Goal: Task Accomplishment & Management: Use online tool/utility

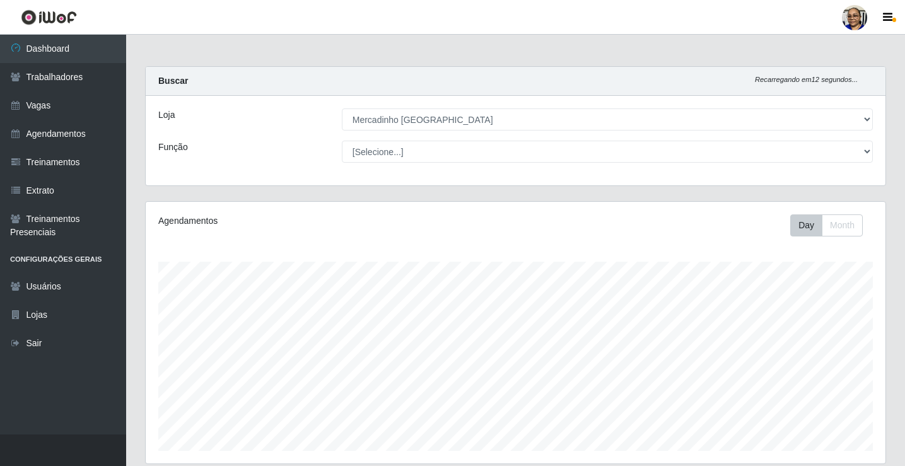
select select "345"
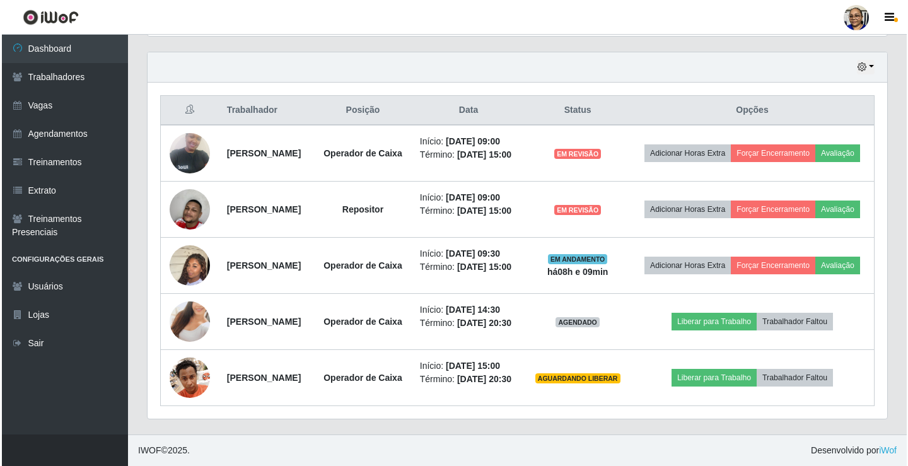
scroll to position [262, 740]
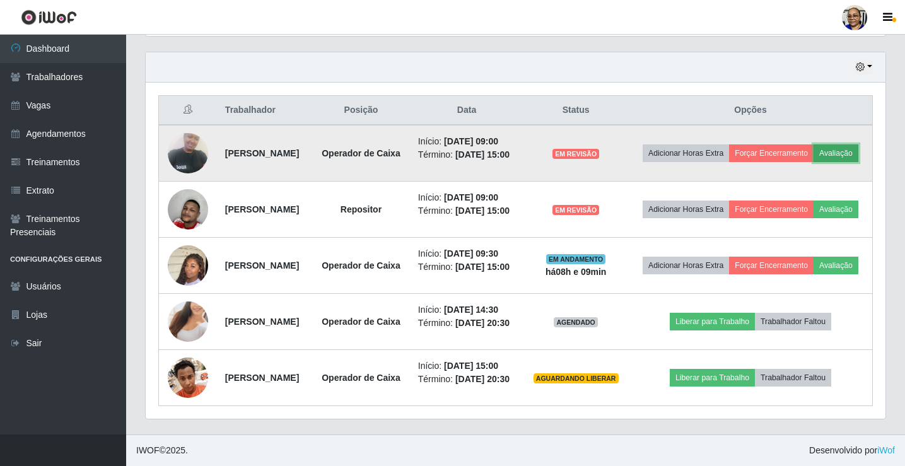
click at [814, 144] on button "Avaliação" at bounding box center [836, 153] width 45 height 18
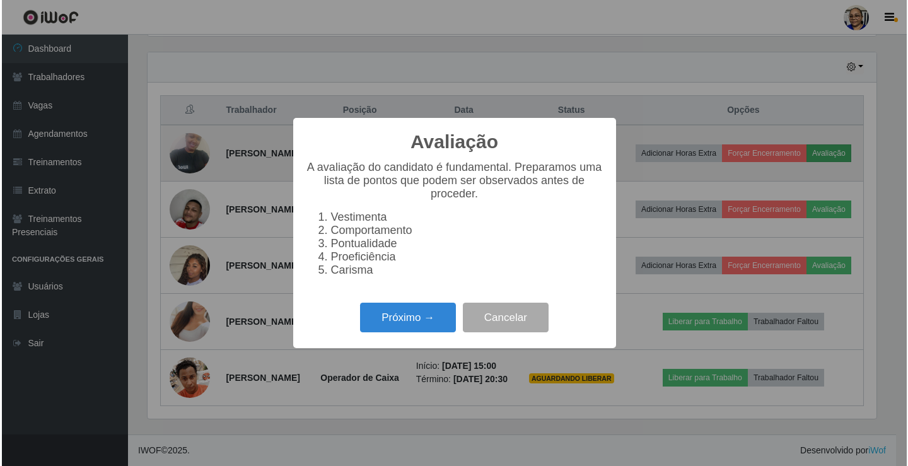
scroll to position [262, 732]
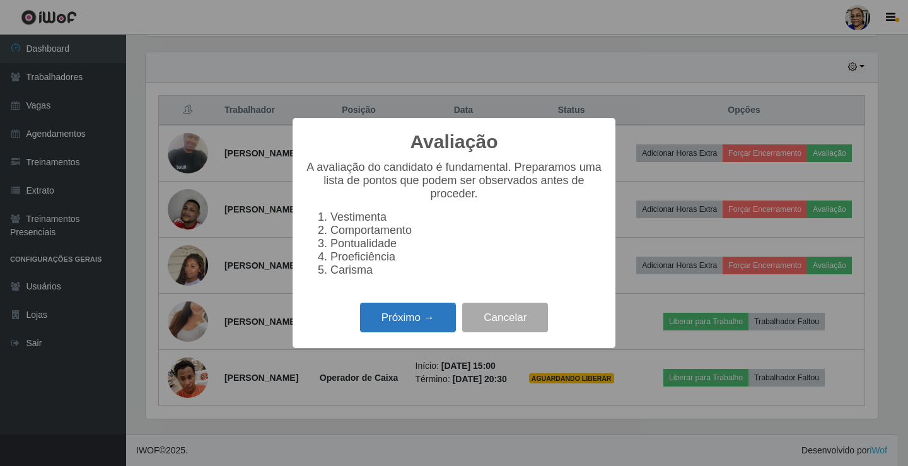
click at [411, 318] on button "Próximo →" at bounding box center [408, 318] width 96 height 30
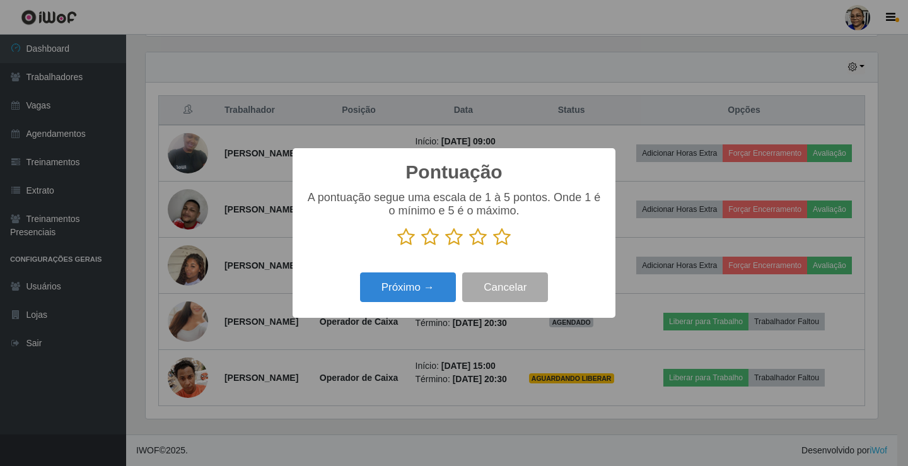
click at [500, 242] on icon at bounding box center [502, 237] width 18 height 19
click at [493, 247] on input "radio" at bounding box center [493, 247] width 0 height 0
click at [446, 288] on button "Próximo →" at bounding box center [408, 287] width 96 height 30
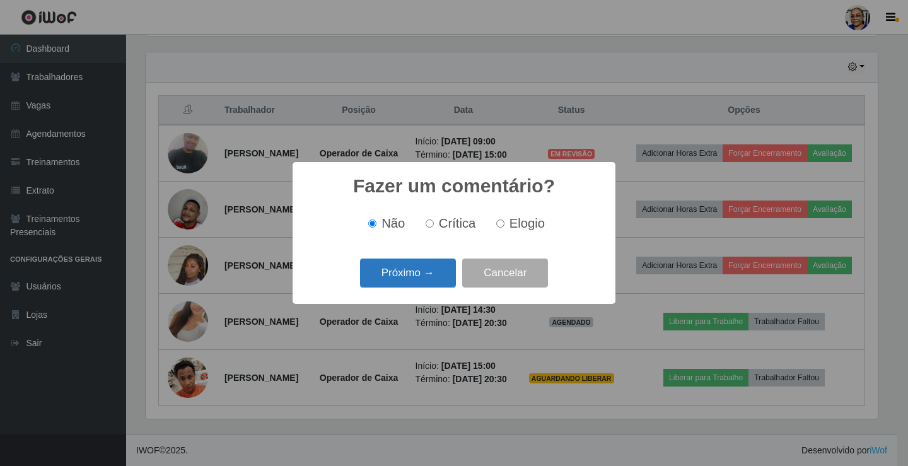
click at [441, 274] on button "Próximo →" at bounding box center [408, 274] width 96 height 30
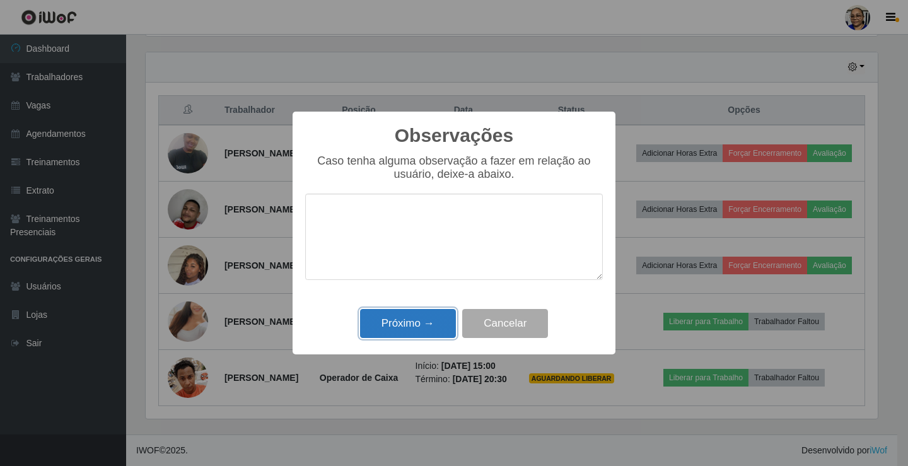
click at [417, 320] on button "Próximo →" at bounding box center [408, 324] width 96 height 30
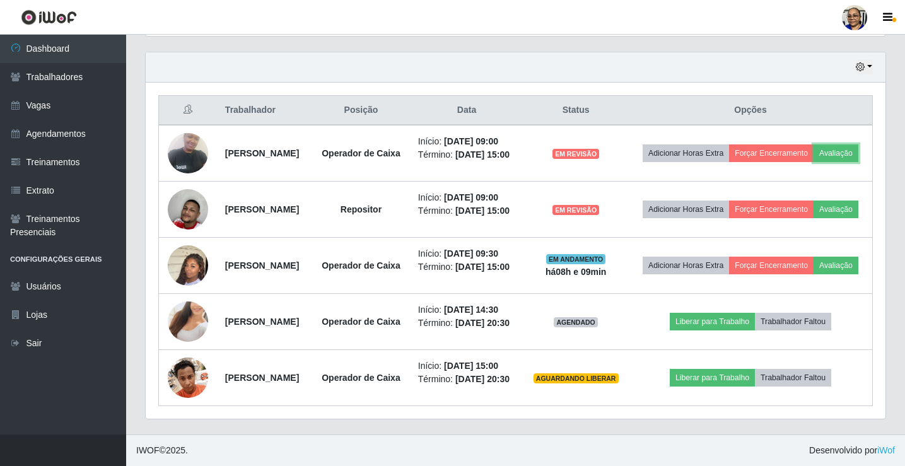
scroll to position [262, 740]
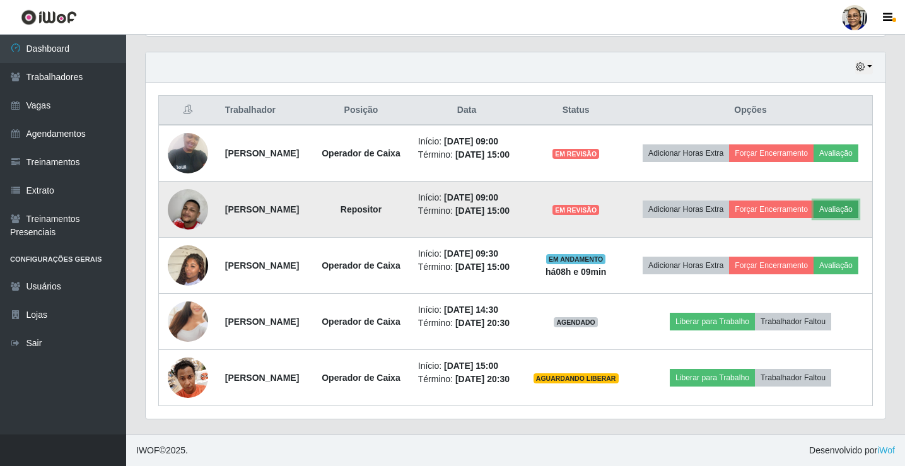
click at [814, 201] on button "Avaliação" at bounding box center [836, 210] width 45 height 18
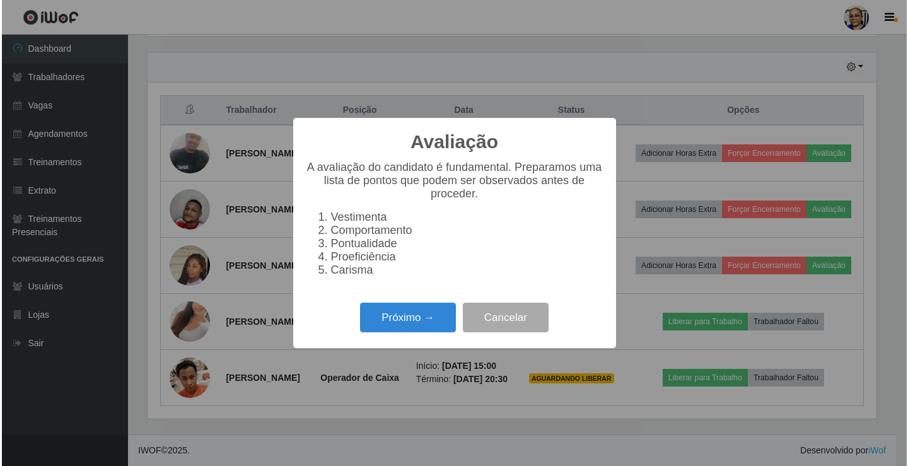
scroll to position [262, 732]
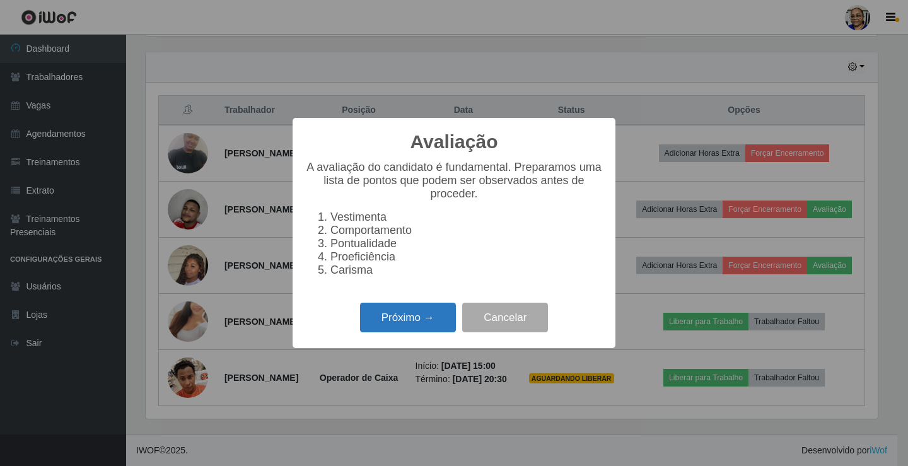
click at [428, 327] on button "Próximo →" at bounding box center [408, 318] width 96 height 30
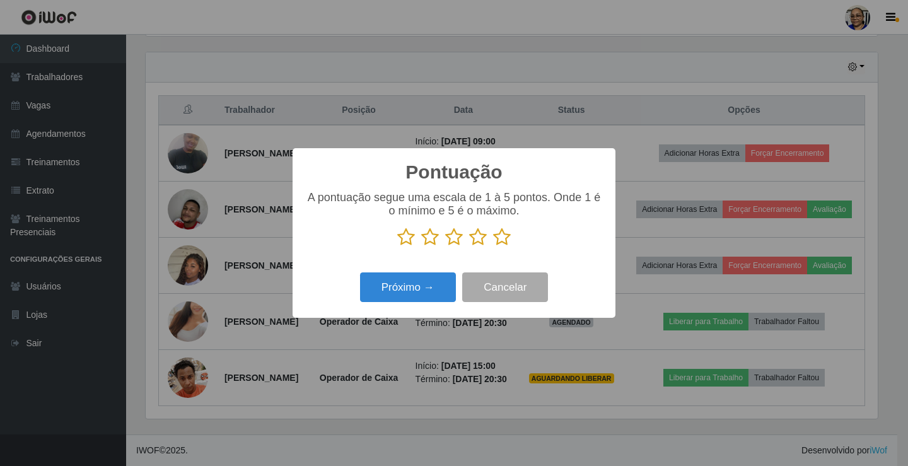
click at [501, 238] on icon at bounding box center [502, 237] width 18 height 19
click at [493, 247] on input "radio" at bounding box center [493, 247] width 0 height 0
click at [409, 288] on button "Próximo →" at bounding box center [408, 287] width 96 height 30
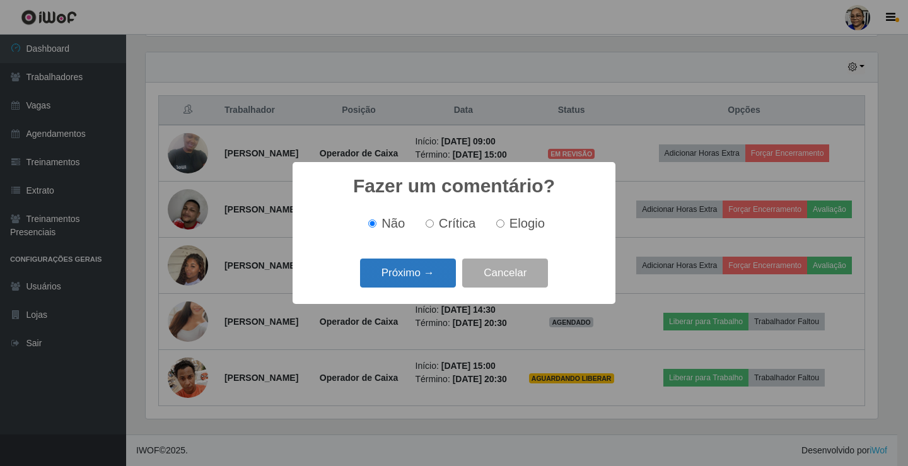
click at [414, 285] on button "Próximo →" at bounding box center [408, 274] width 96 height 30
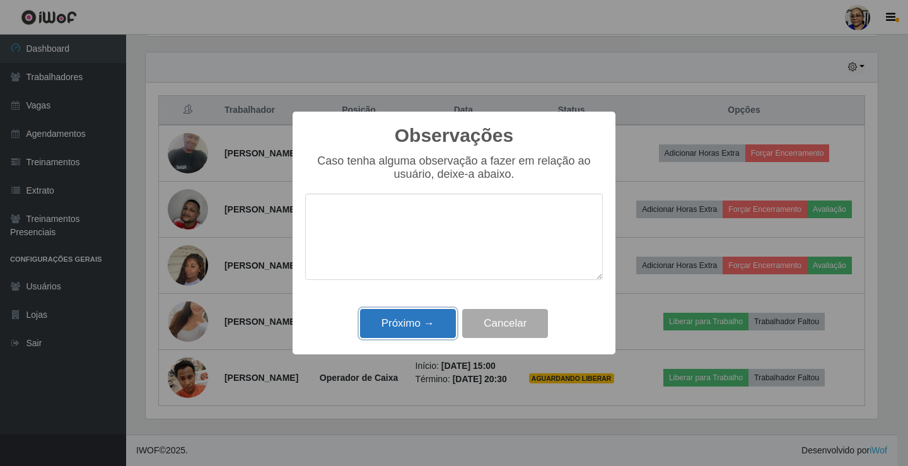
click at [412, 323] on button "Próximo →" at bounding box center [408, 324] width 96 height 30
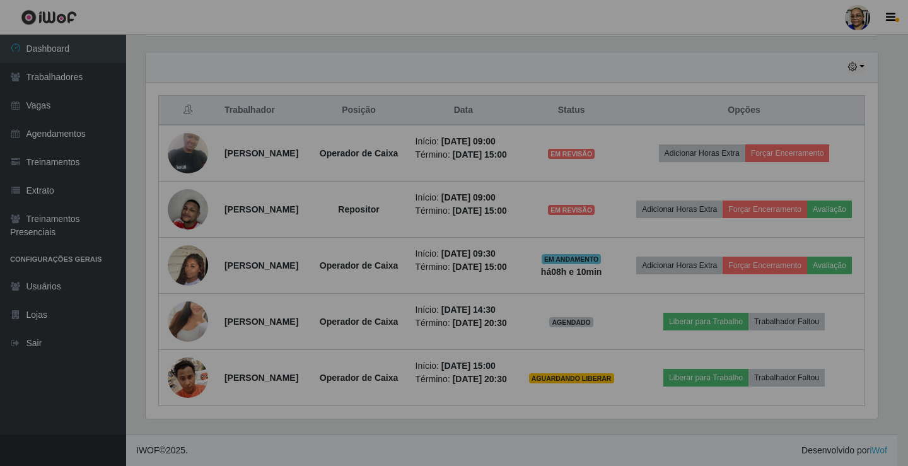
scroll to position [262, 740]
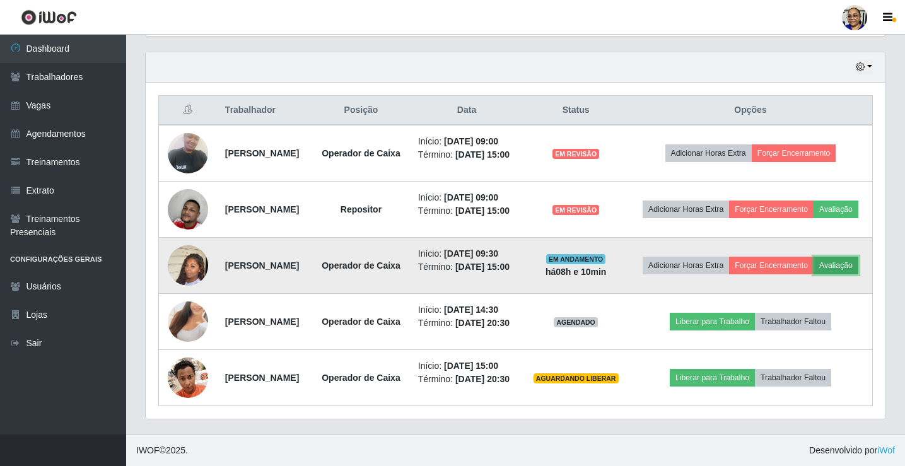
click at [814, 257] on button "Avaliação" at bounding box center [836, 266] width 45 height 18
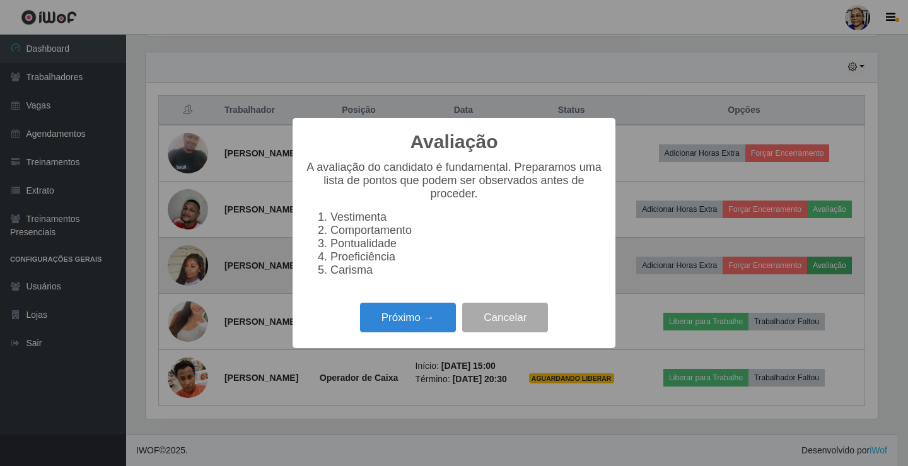
scroll to position [262, 732]
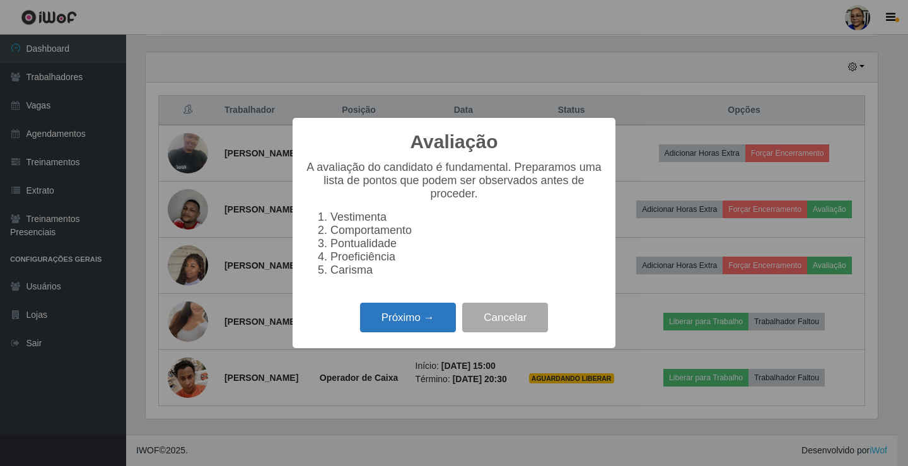
click at [424, 325] on button "Próximo →" at bounding box center [408, 318] width 96 height 30
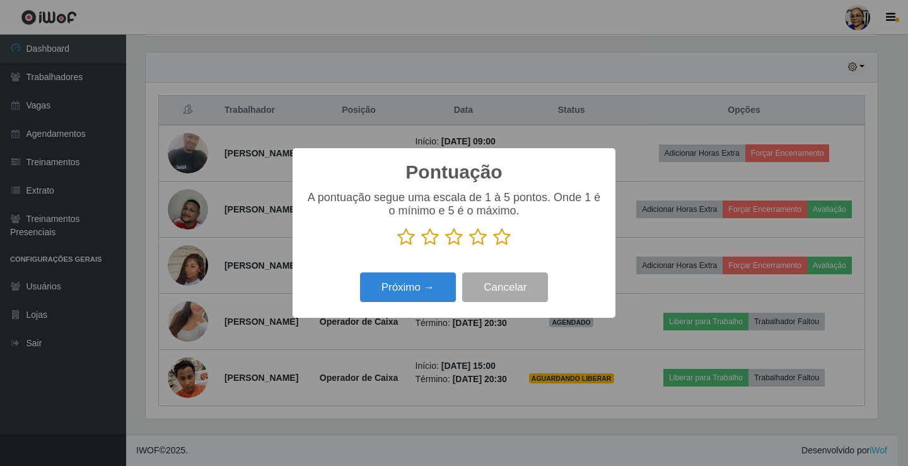
click at [501, 241] on icon at bounding box center [502, 237] width 18 height 19
click at [493, 247] on input "radio" at bounding box center [493, 247] width 0 height 0
click at [427, 283] on button "Próximo →" at bounding box center [408, 287] width 96 height 30
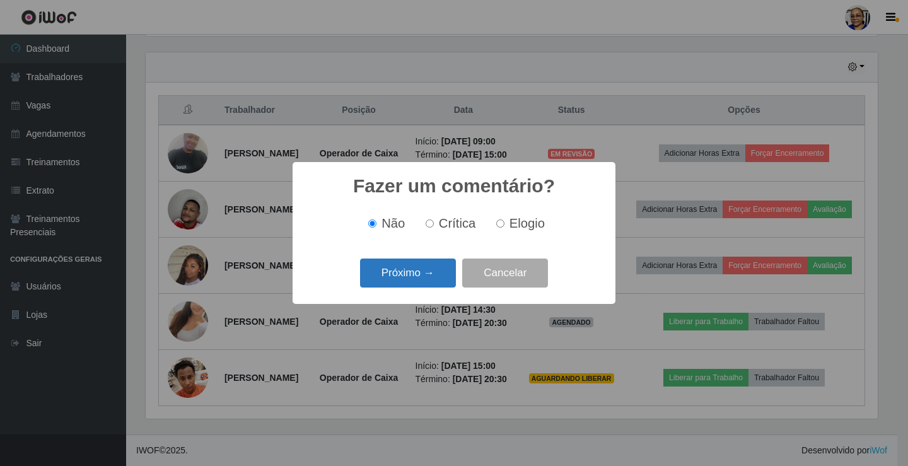
click at [433, 278] on button "Próximo →" at bounding box center [408, 274] width 96 height 30
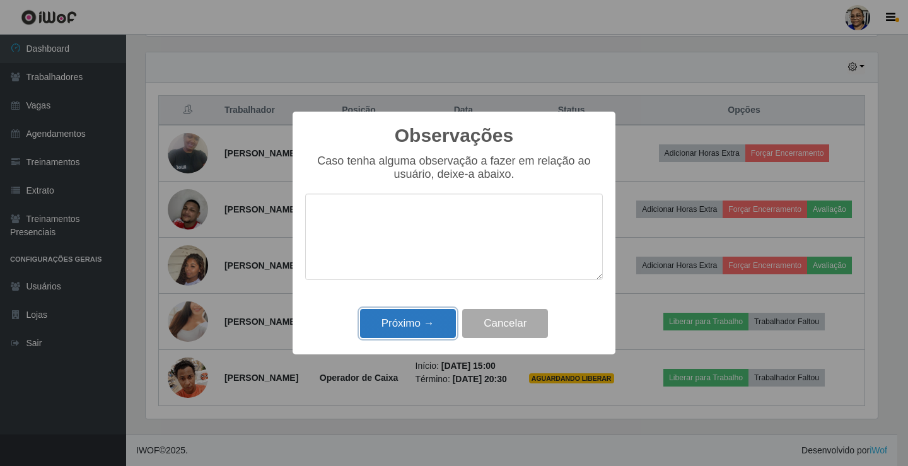
click at [438, 317] on button "Próximo →" at bounding box center [408, 324] width 96 height 30
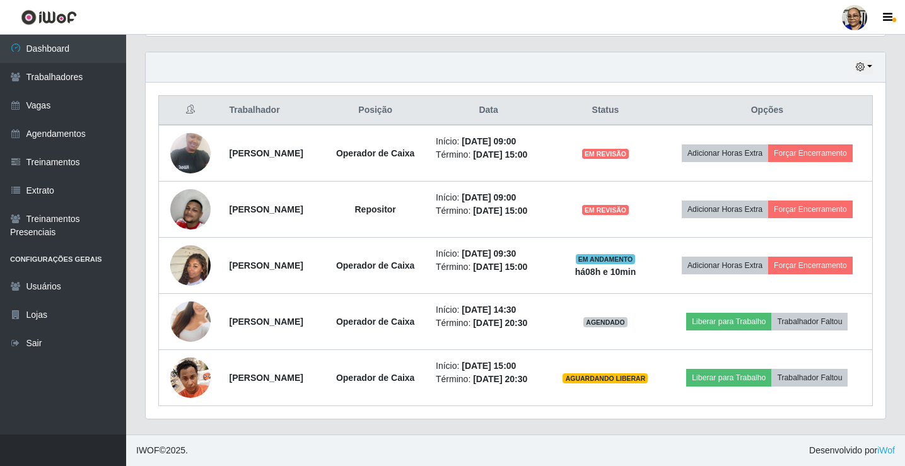
scroll to position [428, 0]
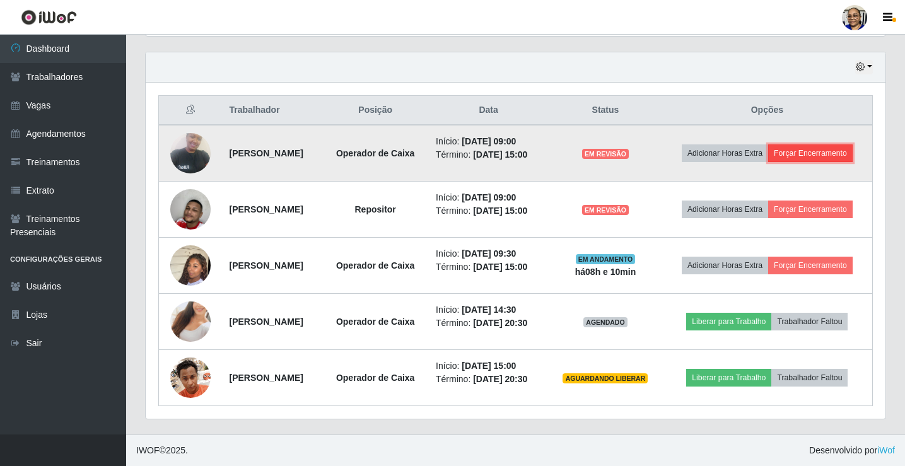
click at [831, 156] on button "Forçar Encerramento" at bounding box center [810, 153] width 85 height 18
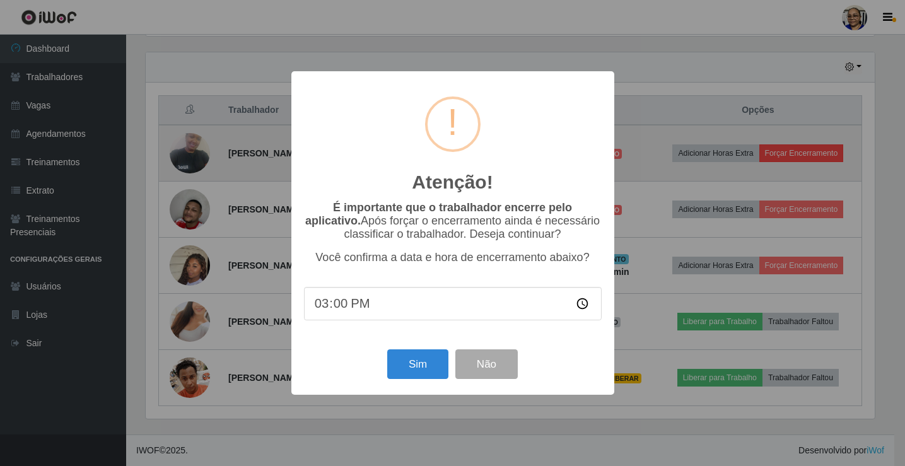
scroll to position [262, 732]
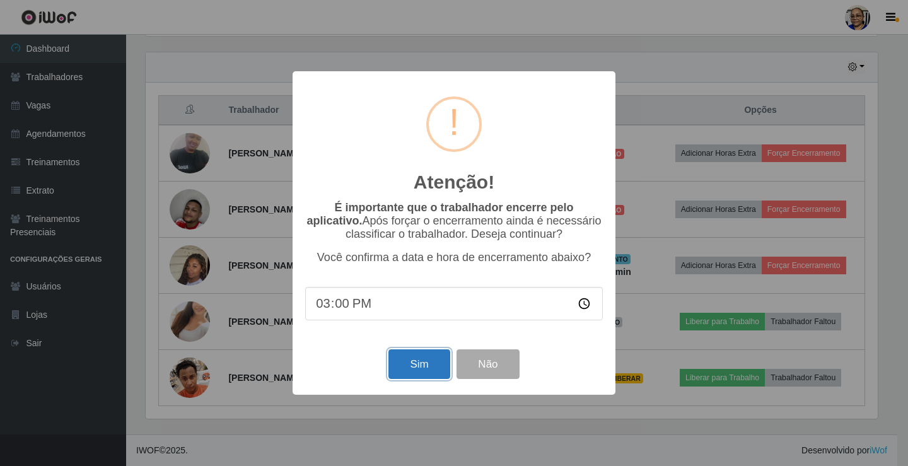
click at [412, 370] on button "Sim" at bounding box center [419, 364] width 61 height 30
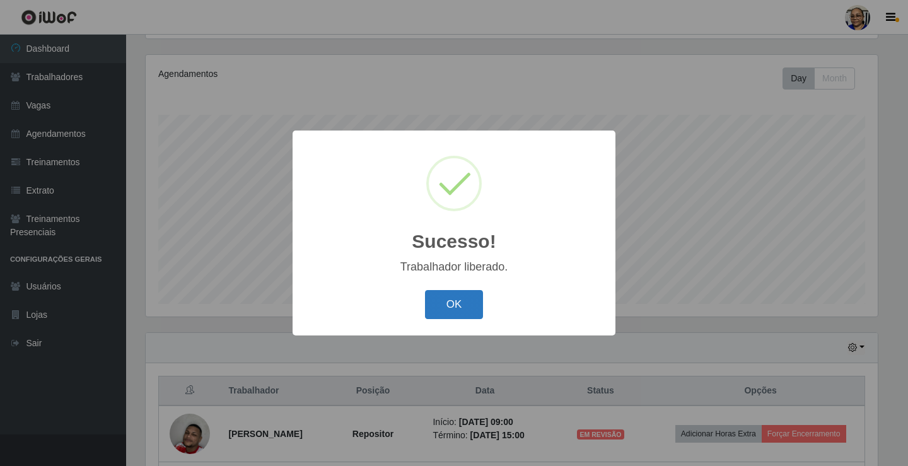
click at [445, 301] on button "OK" at bounding box center [454, 305] width 59 height 30
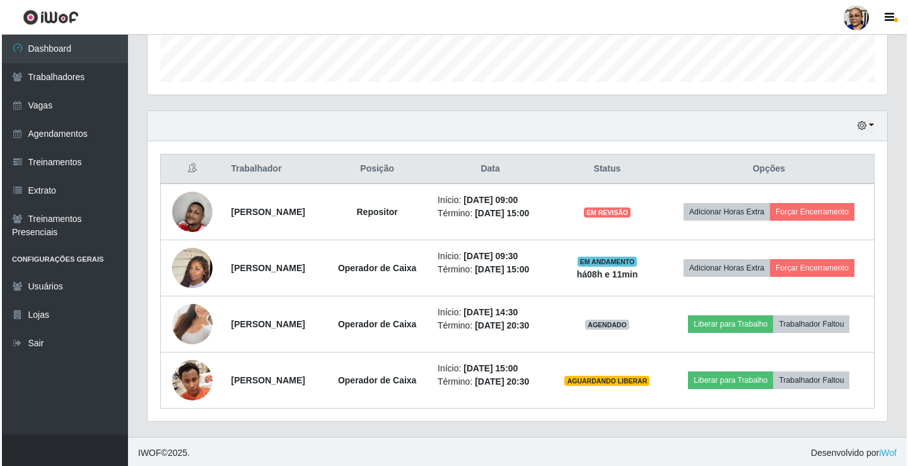
scroll to position [371, 0]
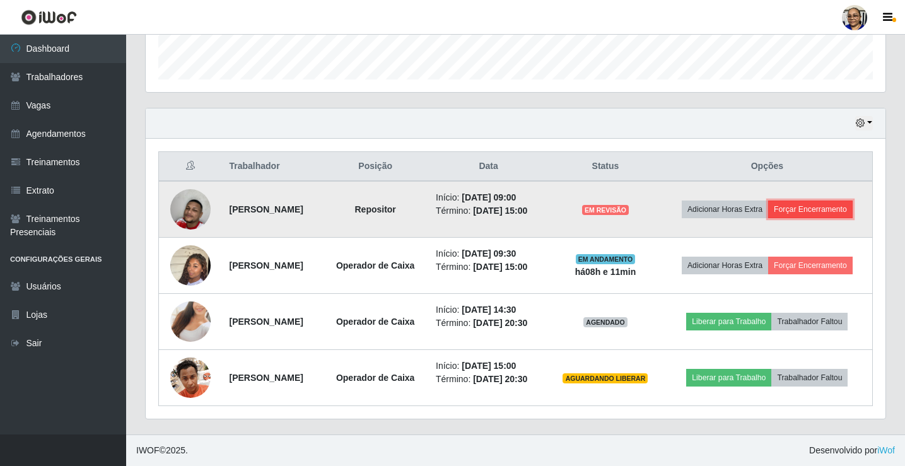
click at [829, 213] on button "Forçar Encerramento" at bounding box center [810, 210] width 85 height 18
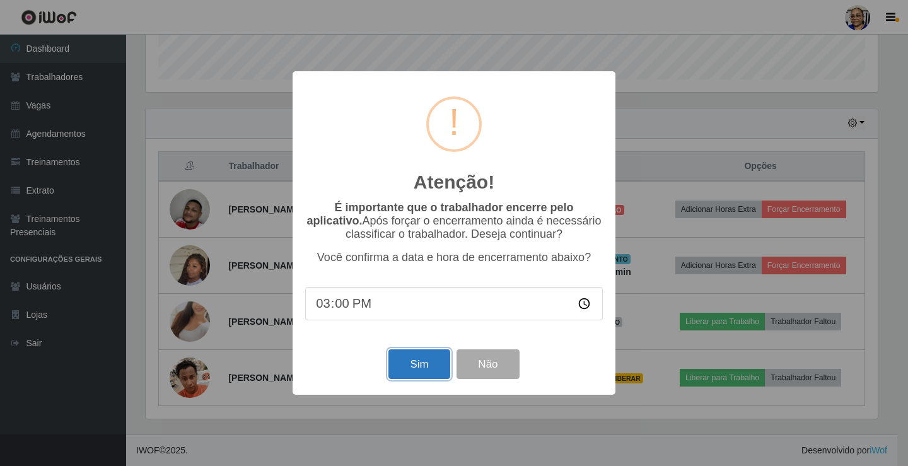
click at [430, 371] on button "Sim" at bounding box center [419, 364] width 61 height 30
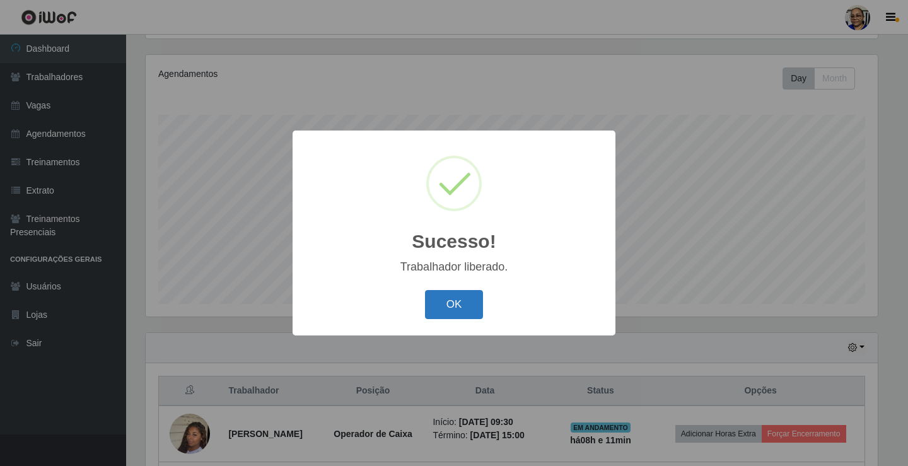
click at [464, 309] on button "OK" at bounding box center [454, 305] width 59 height 30
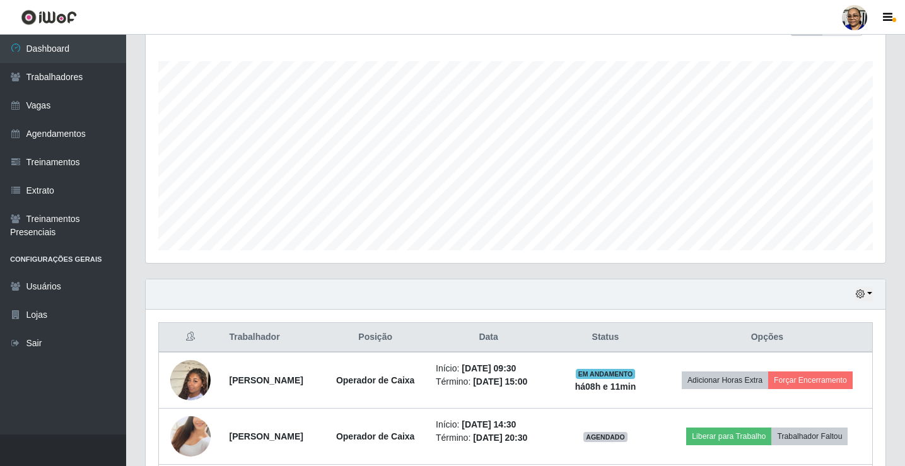
scroll to position [315, 0]
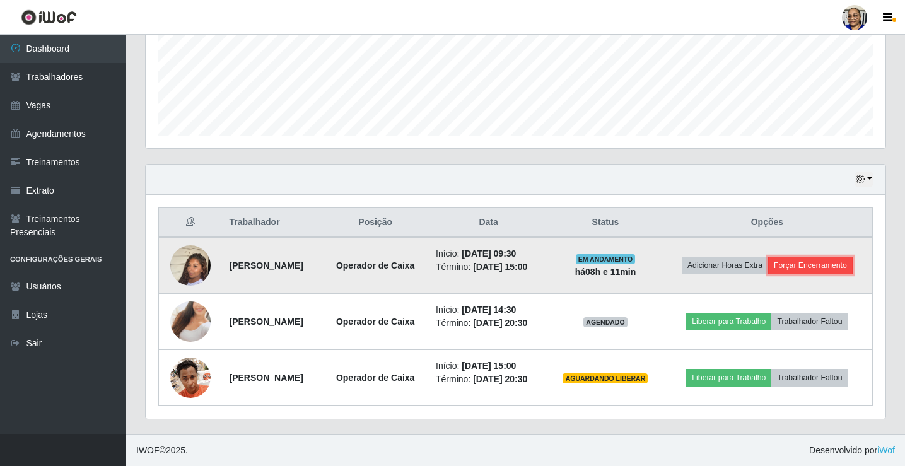
click at [823, 265] on button "Forçar Encerramento" at bounding box center [810, 266] width 85 height 18
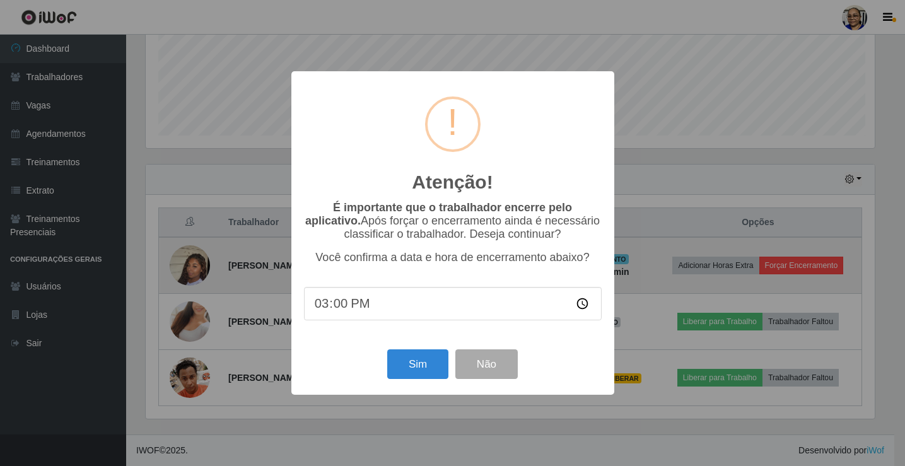
scroll to position [262, 732]
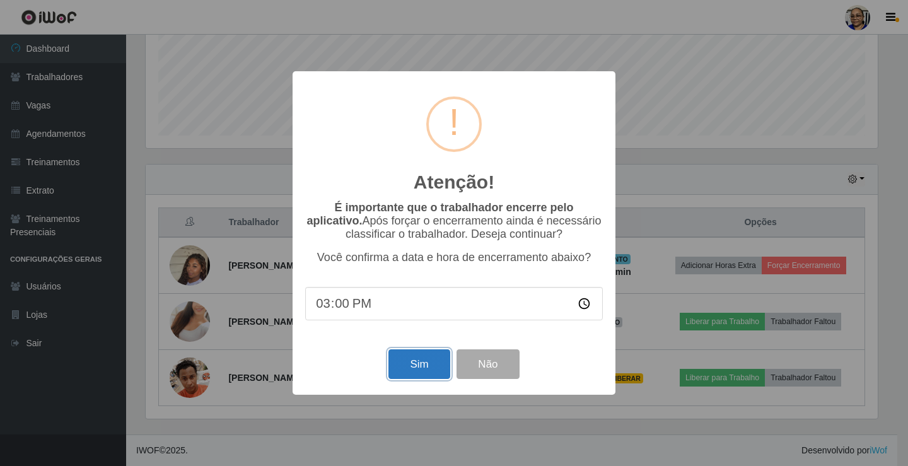
click at [425, 366] on button "Sim" at bounding box center [419, 364] width 61 height 30
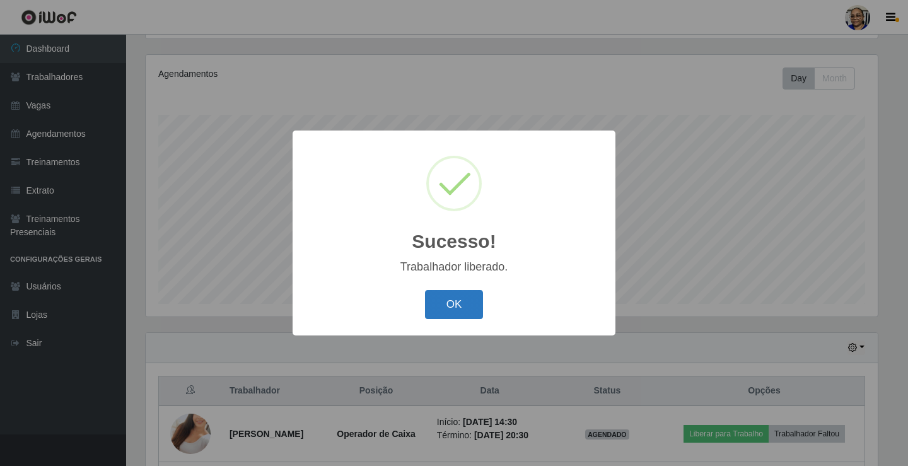
click at [455, 317] on button "OK" at bounding box center [454, 305] width 59 height 30
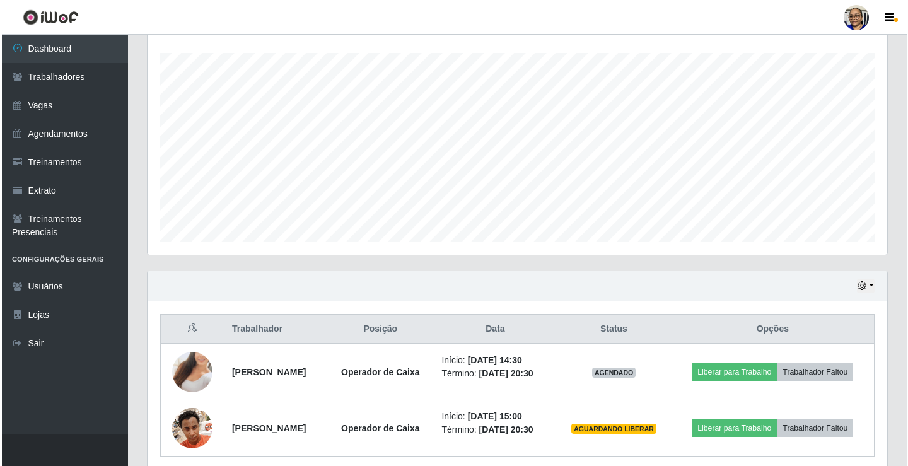
scroll to position [259, 0]
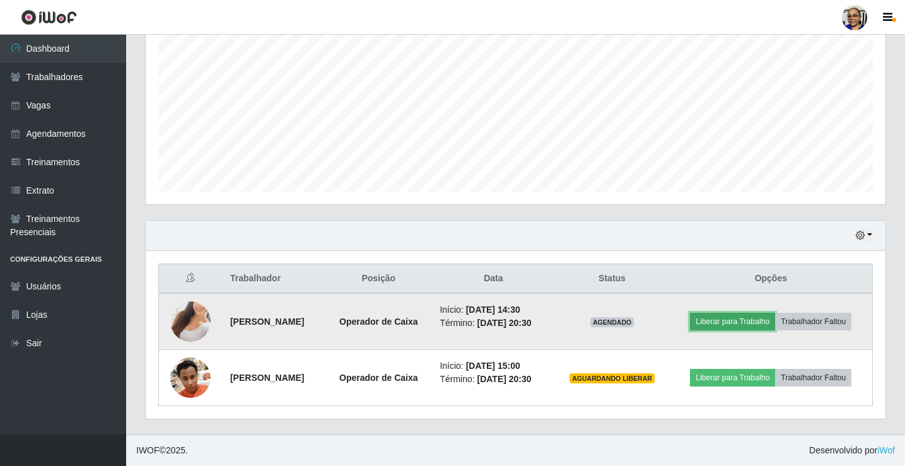
click at [738, 325] on button "Liberar para Trabalho" at bounding box center [732, 322] width 85 height 18
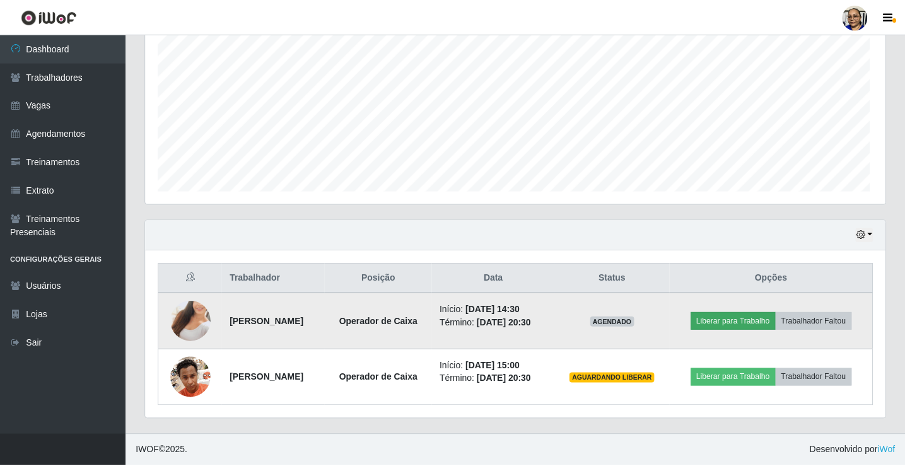
scroll to position [262, 732]
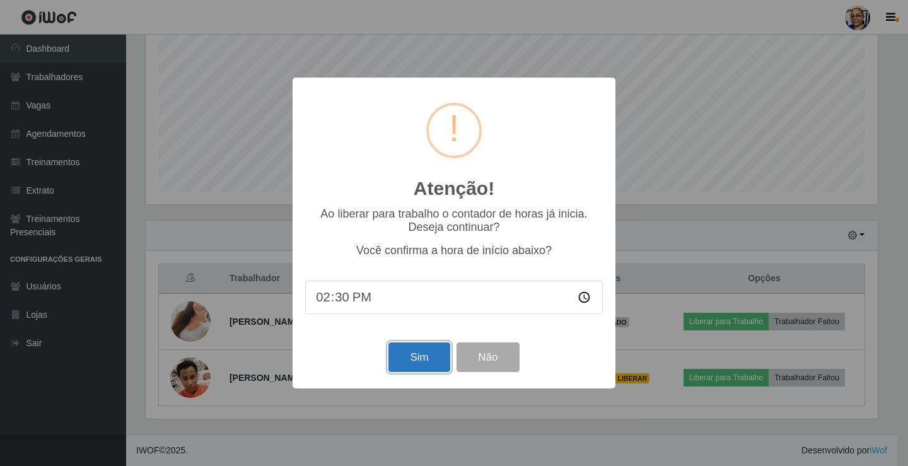
click at [418, 362] on button "Sim" at bounding box center [419, 357] width 61 height 30
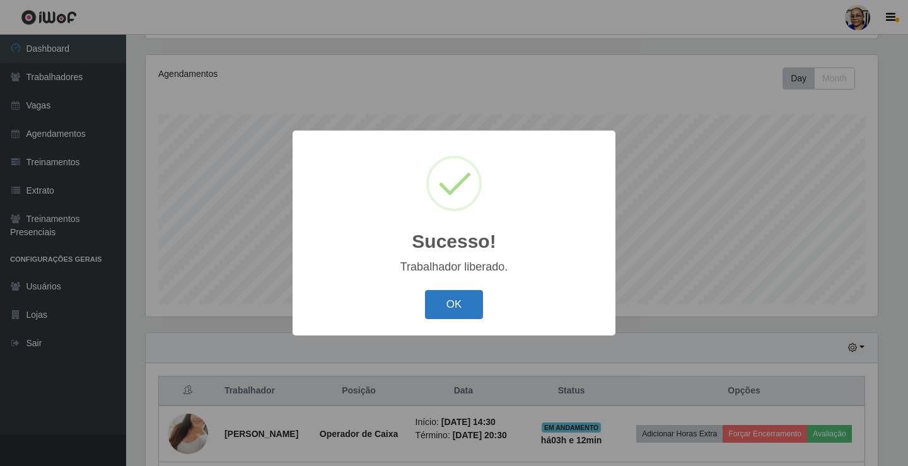
click at [465, 308] on button "OK" at bounding box center [454, 305] width 59 height 30
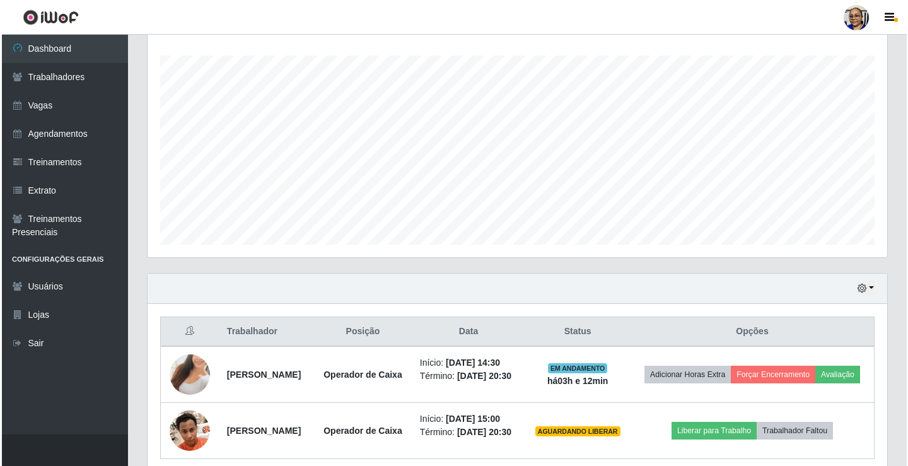
scroll to position [278, 0]
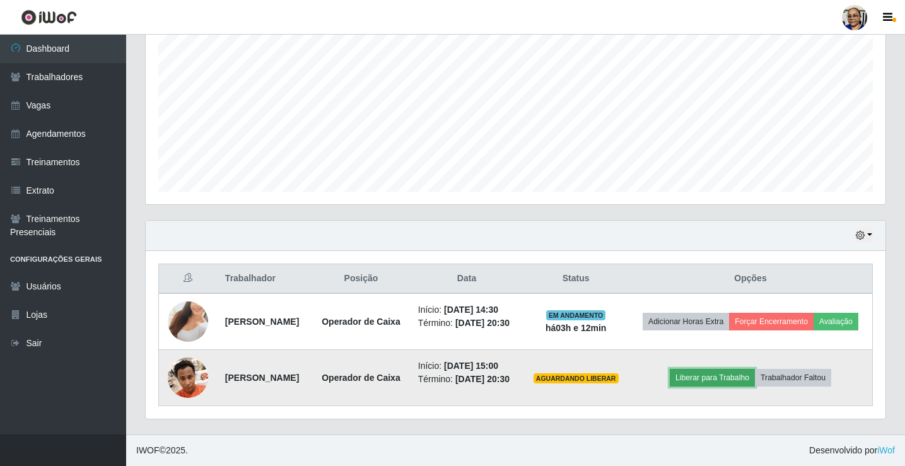
click at [734, 373] on button "Liberar para Trabalho" at bounding box center [712, 378] width 85 height 18
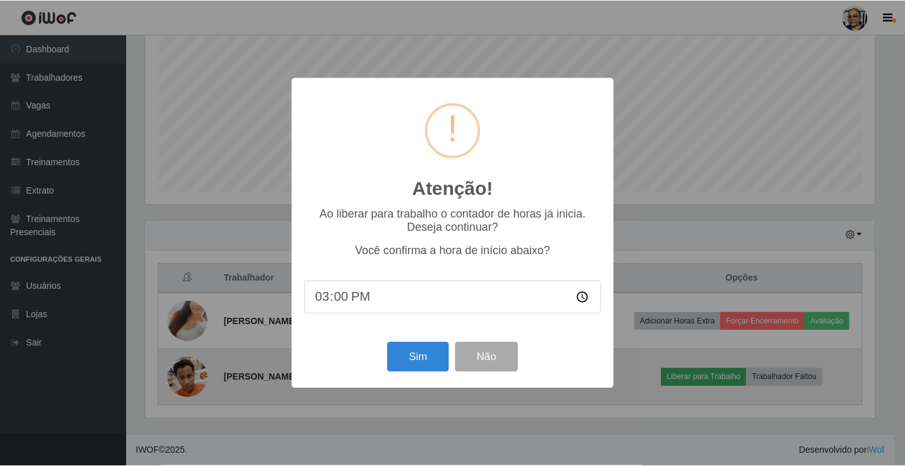
scroll to position [262, 732]
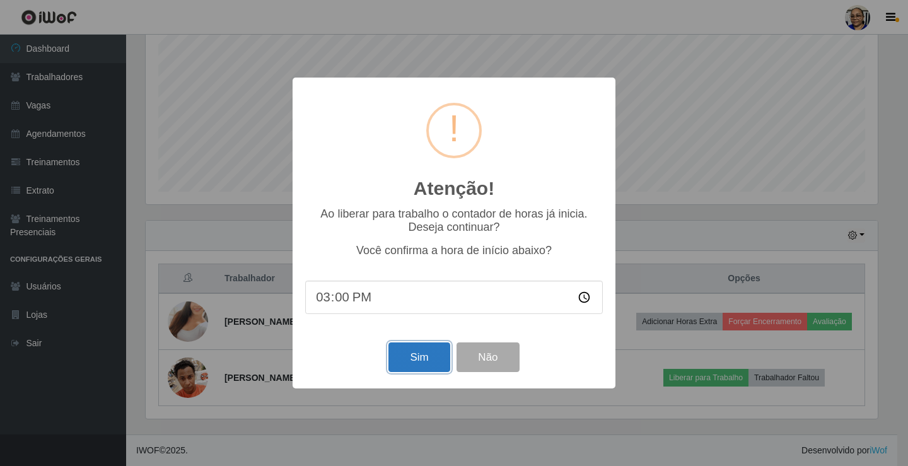
click at [433, 356] on button "Sim" at bounding box center [419, 357] width 61 height 30
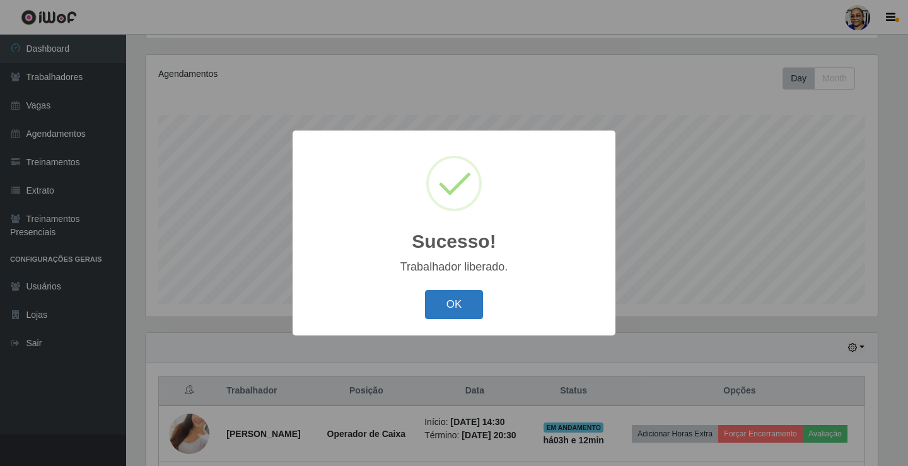
click at [465, 305] on button "OK" at bounding box center [454, 305] width 59 height 30
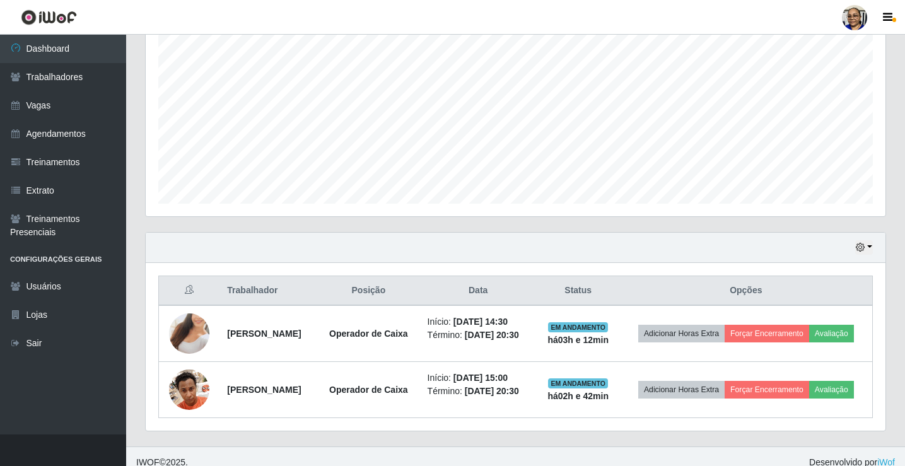
scroll to position [259, 0]
